Goal: Find specific page/section: Find specific page/section

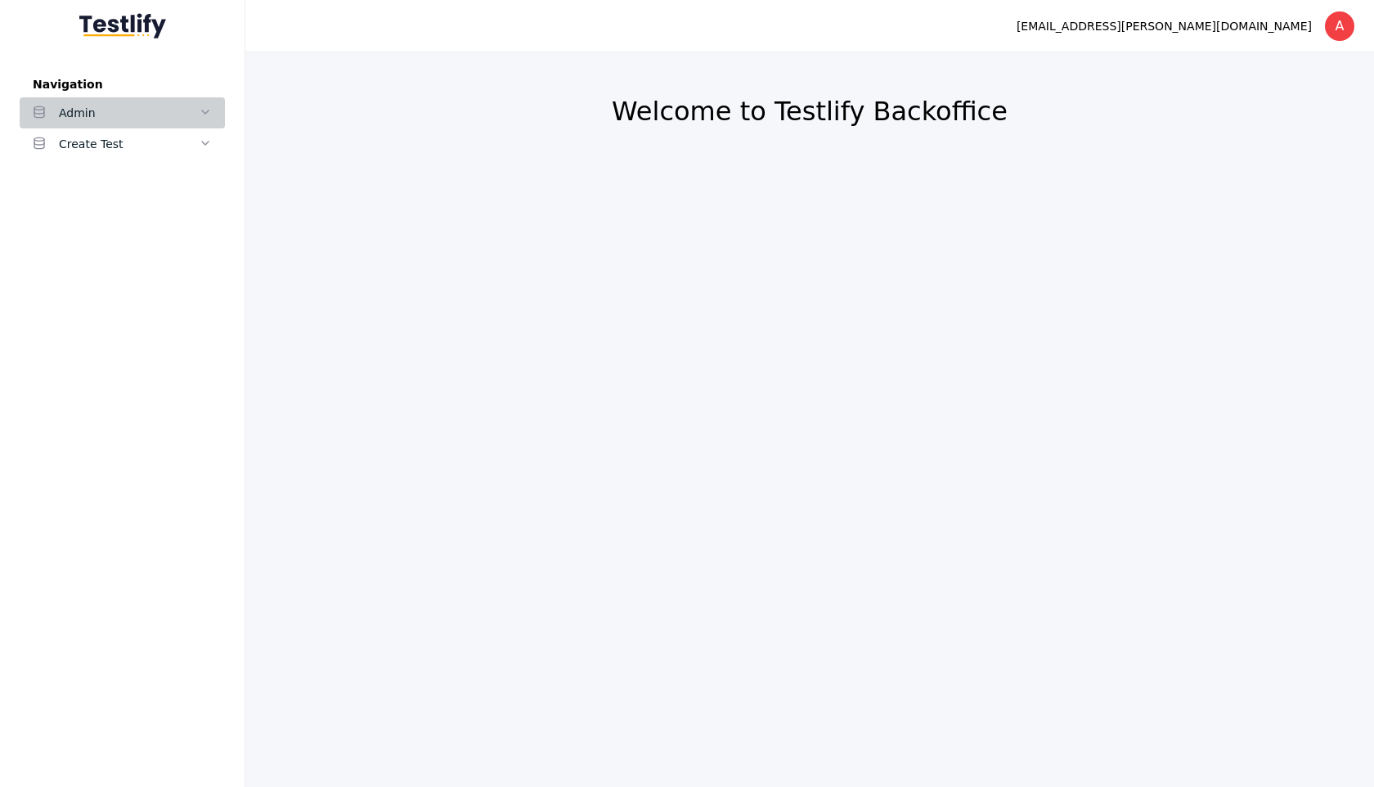
click at [188, 114] on div "Admin" at bounding box center [129, 113] width 140 height 20
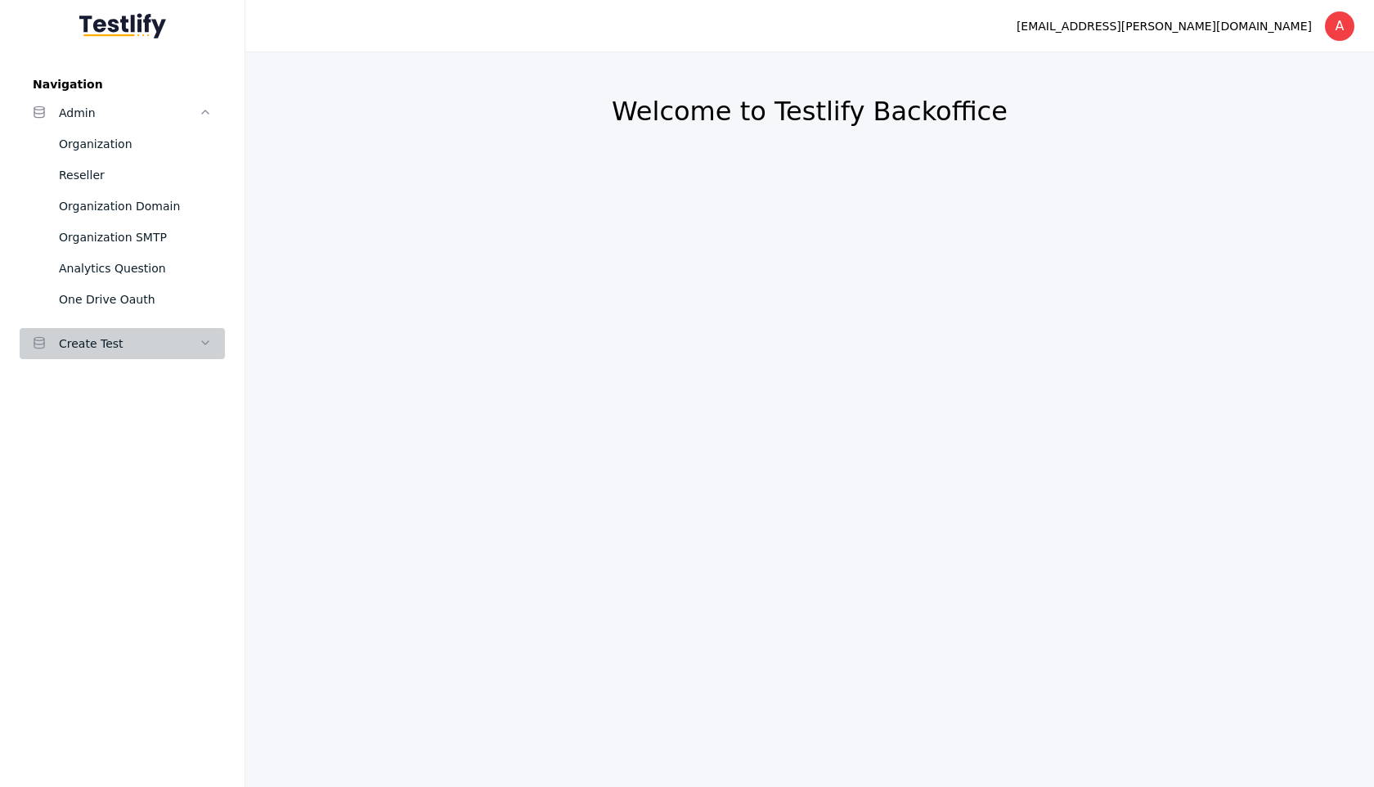
click at [93, 330] on link "Create Test" at bounding box center [122, 343] width 205 height 31
click at [95, 185] on link "Reseller" at bounding box center [122, 174] width 205 height 31
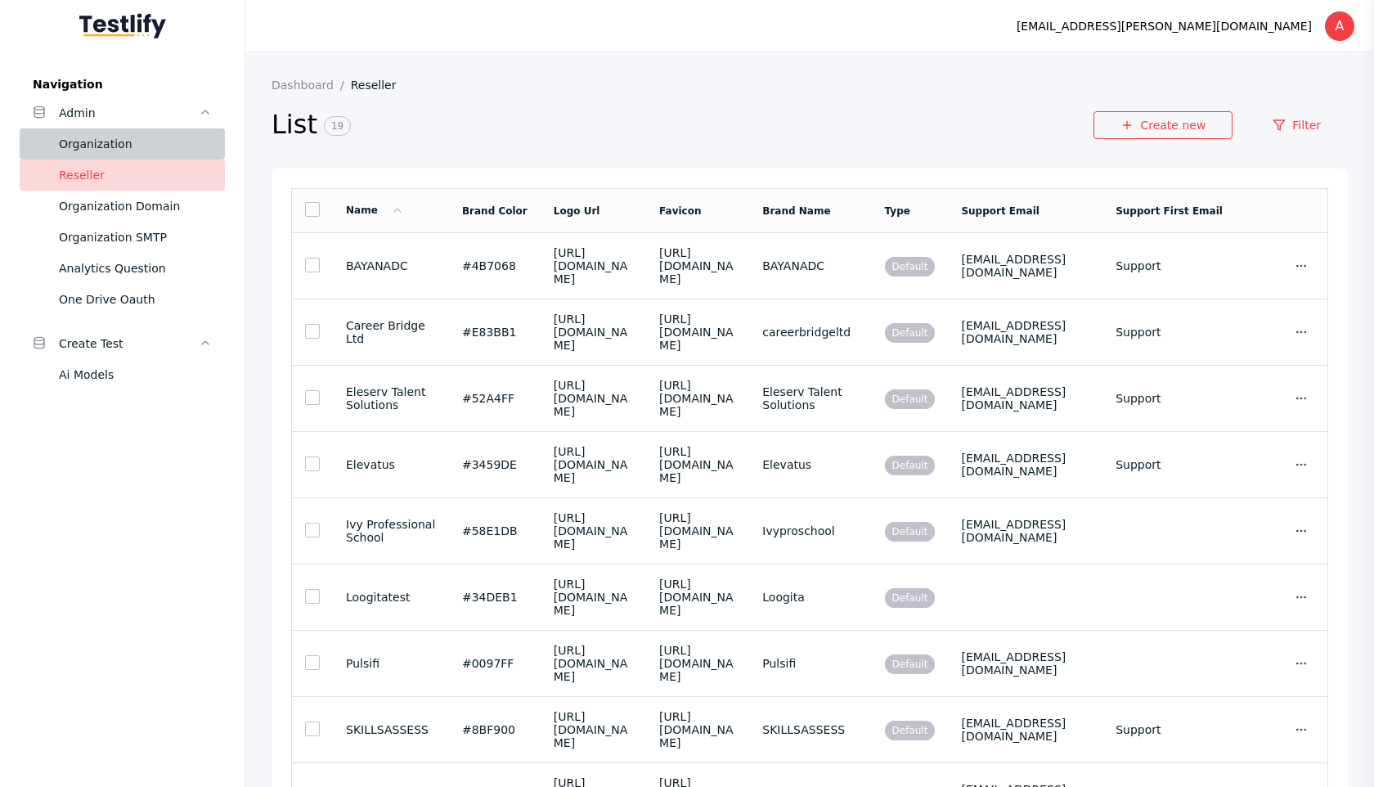
click at [99, 154] on link "Organization" at bounding box center [122, 143] width 205 height 31
